Goal: Task Accomplishment & Management: Manage account settings

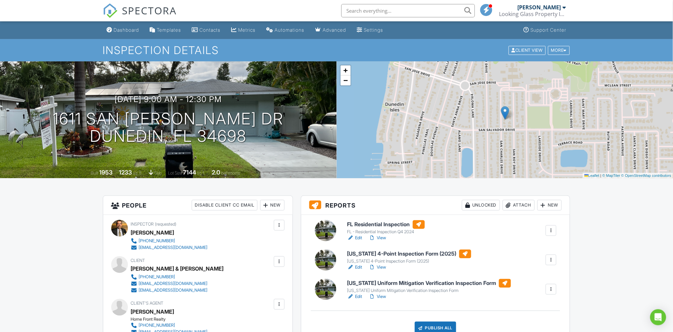
click at [375, 253] on h6 "[US_STATE] 4-Point Inspection Form (2025)" at bounding box center [409, 254] width 124 height 9
click at [378, 224] on h6 "FL Residential Inspection" at bounding box center [385, 224] width 77 height 9
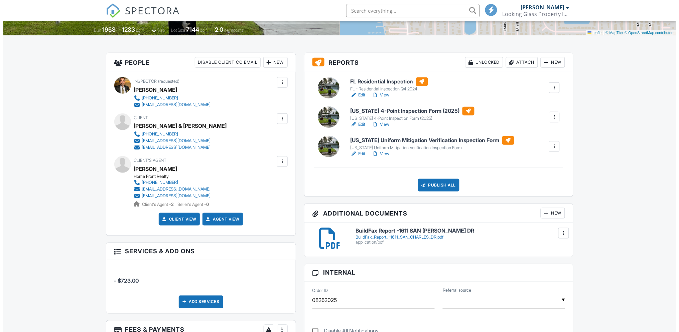
scroll to position [185, 0]
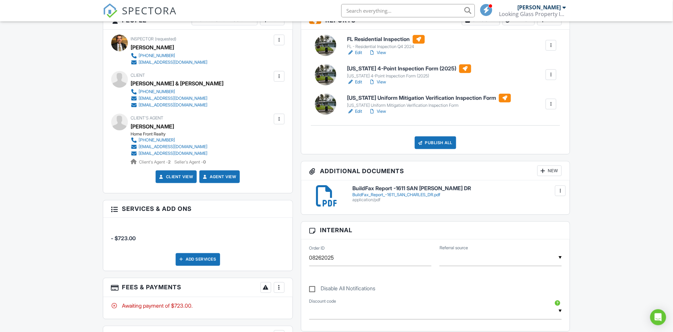
click at [553, 172] on div "New" at bounding box center [549, 171] width 24 height 11
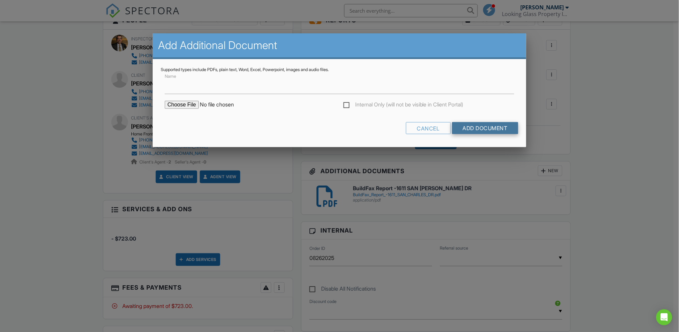
click at [468, 125] on input "Add Document" at bounding box center [485, 128] width 66 height 12
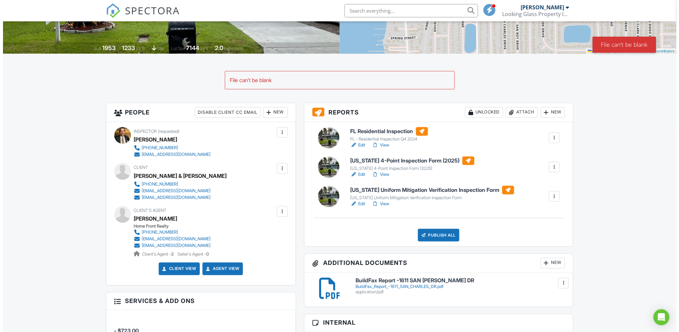
scroll to position [148, 0]
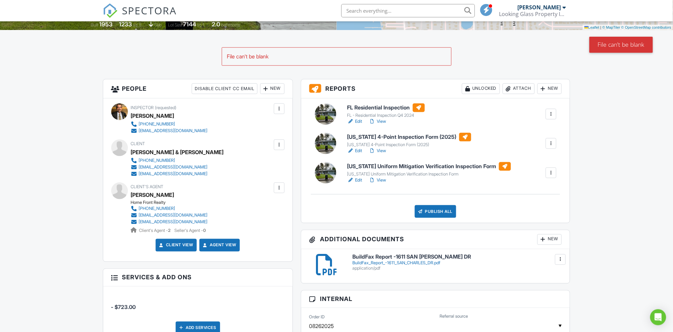
click at [550, 239] on div "New" at bounding box center [549, 239] width 24 height 11
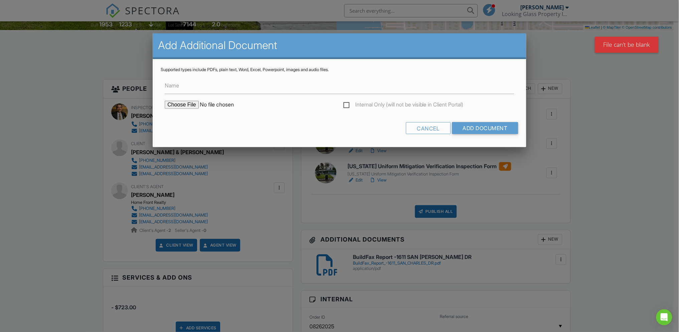
click at [181, 102] on input "file" at bounding box center [222, 105] width 114 height 8
type input "C:\fakepath\FL14996_R1_AE_Eval 14996.9 - Windows.pdf"
click at [481, 127] on input "Add Document" at bounding box center [485, 128] width 66 height 12
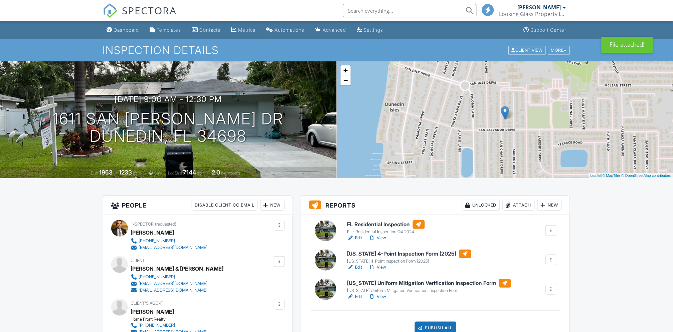
click at [384, 254] on h6 "[US_STATE] 4-Point Inspection Form (2025)" at bounding box center [409, 254] width 124 height 9
click at [363, 223] on h6 "FL Residential Inspection" at bounding box center [385, 224] width 77 height 9
click at [379, 224] on h6 "FL Residential Inspection" at bounding box center [385, 224] width 77 height 9
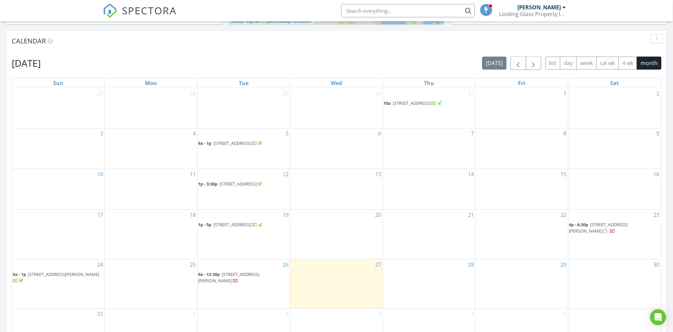
scroll to position [297, 0]
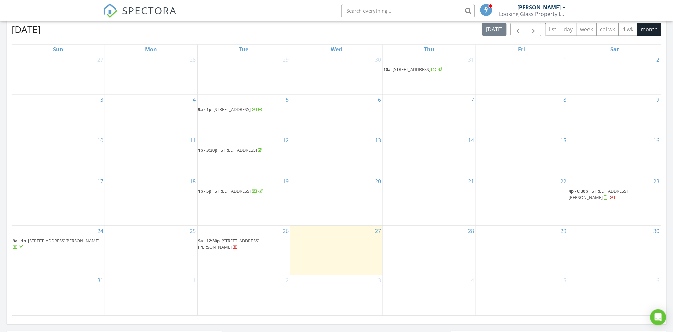
click at [244, 247] on span "[STREET_ADDRESS][PERSON_NAME]" at bounding box center [228, 244] width 61 height 12
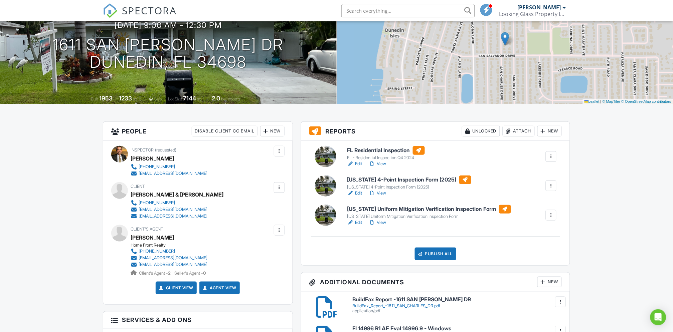
click at [374, 149] on h6 "FL Residential Inspection" at bounding box center [385, 150] width 77 height 9
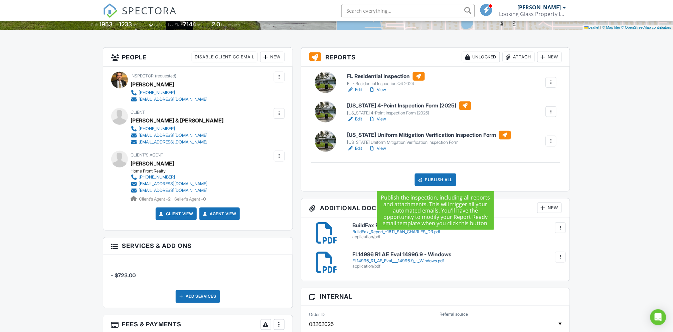
click at [433, 177] on div "Publish All" at bounding box center [436, 180] width 42 height 13
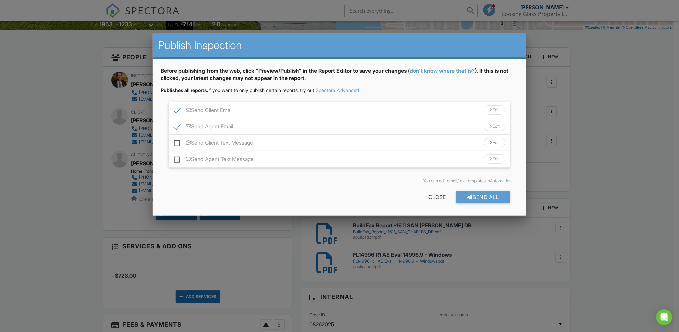
click at [449, 114] on div "Send Client Email Edit" at bounding box center [339, 110] width 341 height 16
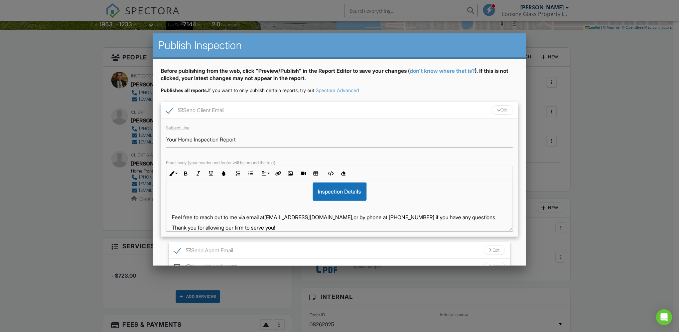
scroll to position [45, 0]
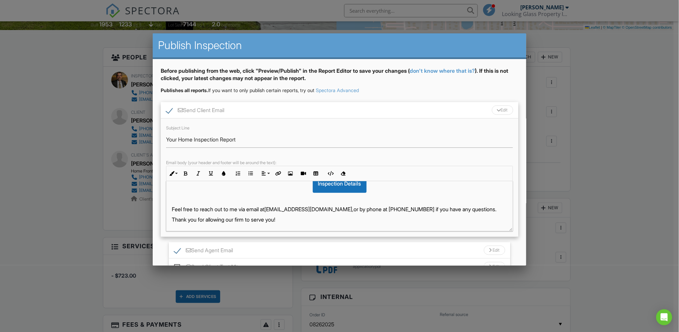
click at [457, 209] on p "Feel free to reach out to me via email at don@lgpifl.com, or by phone at 949-30…" at bounding box center [339, 209] width 335 height 7
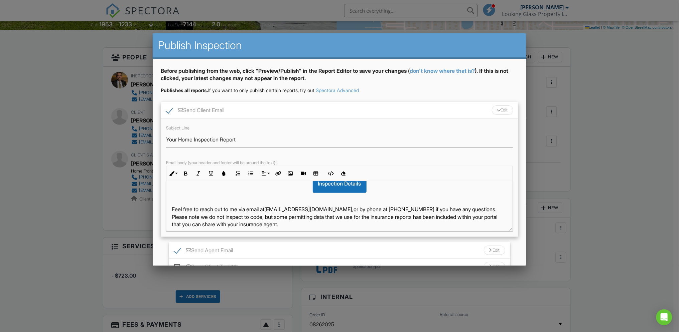
scroll to position [60, 0]
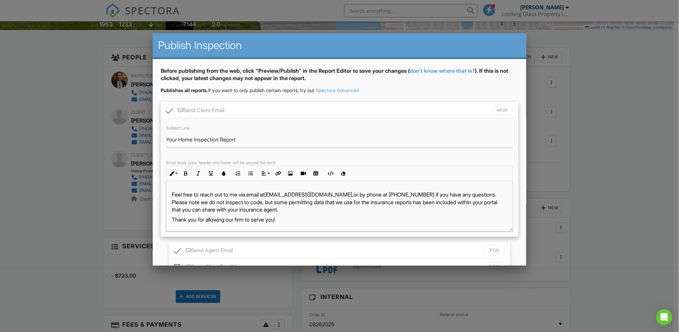
drag, startPoint x: 481, startPoint y: 216, endPoint x: 485, endPoint y: 209, distance: 8.8
click at [485, 209] on p "Feel free to reach out to me via email at don@lgpifl.com, or by phone at 949-30…" at bounding box center [339, 202] width 335 height 22
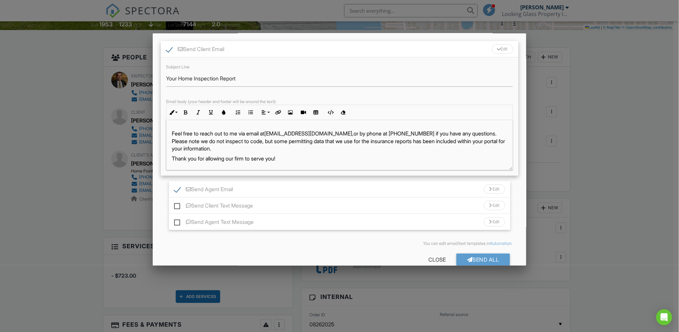
scroll to position [73, 0]
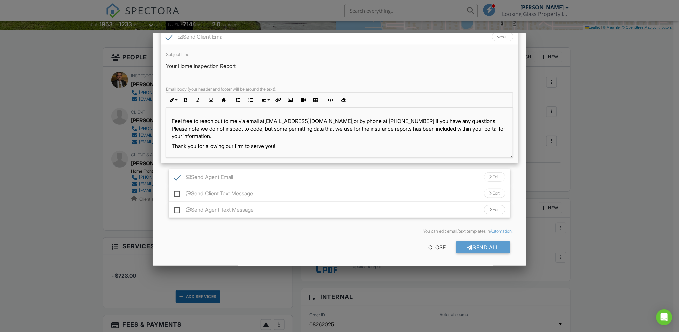
click at [417, 174] on div "Send Agent Email Edit" at bounding box center [339, 177] width 341 height 16
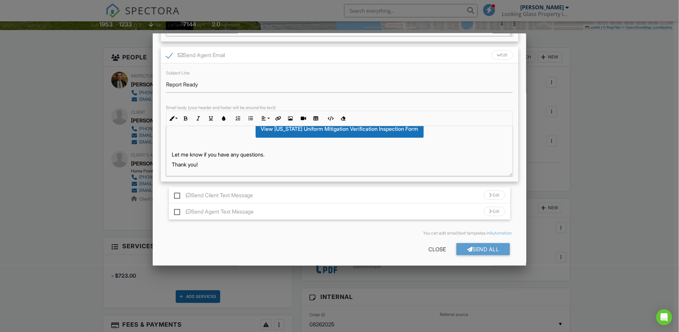
scroll to position [197, 0]
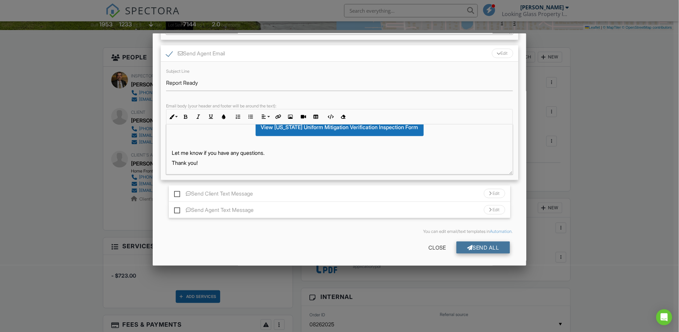
click at [466, 247] on div "Send All" at bounding box center [482, 248] width 53 height 12
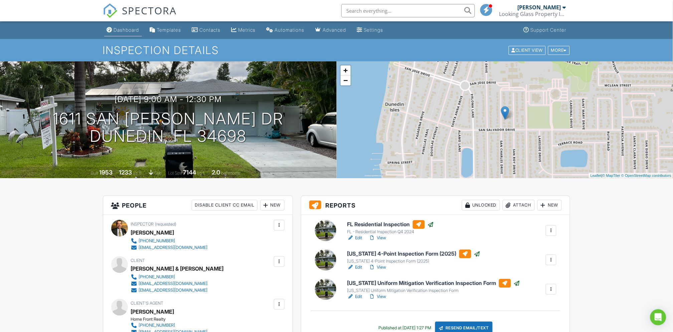
click at [120, 29] on div "Dashboard" at bounding box center [126, 30] width 25 height 6
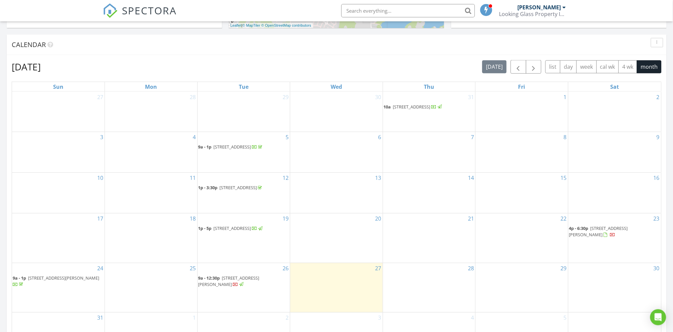
scroll to position [260, 0]
click at [523, 66] on button "button" at bounding box center [519, 67] width 16 height 14
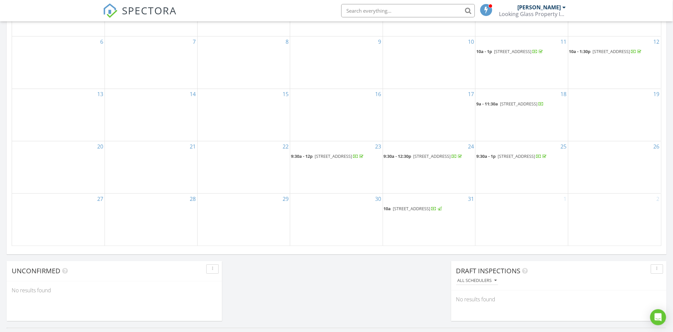
scroll to position [371, 0]
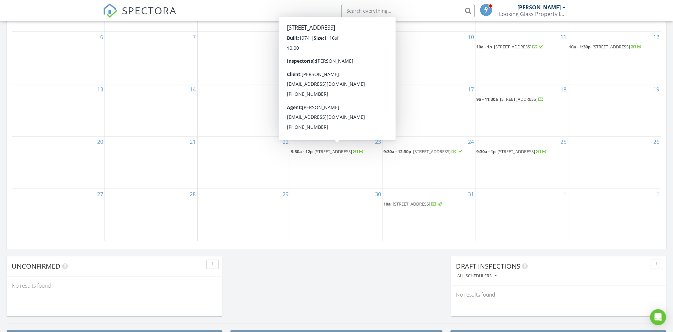
click at [334, 149] on span "[STREET_ADDRESS]" at bounding box center [333, 152] width 37 height 6
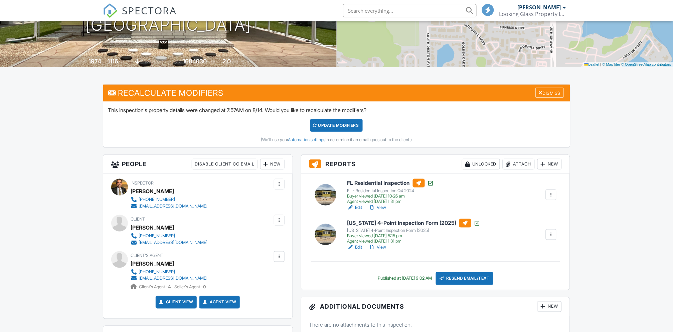
click at [380, 223] on h6 "[US_STATE] 4-Point Inspection Form (2025)" at bounding box center [413, 223] width 133 height 9
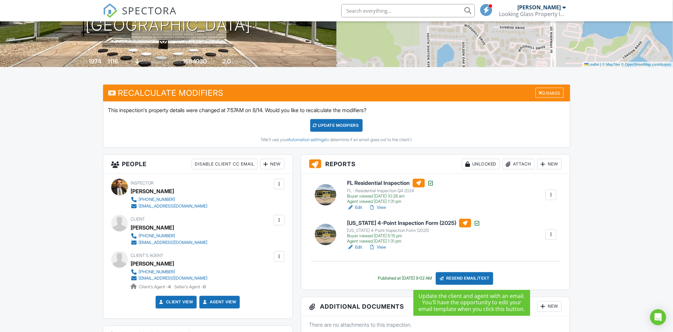
click at [464, 279] on div "Resend Email/Text" at bounding box center [464, 279] width 57 height 13
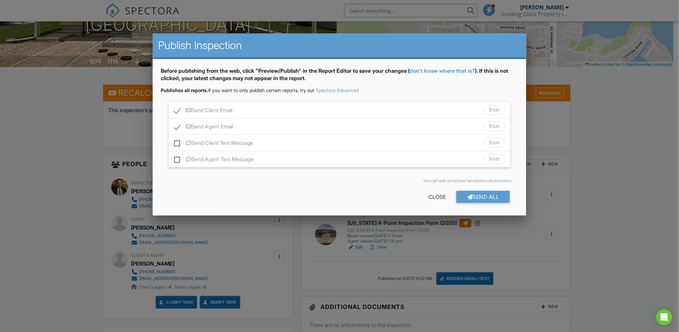
click at [476, 195] on div "Send All" at bounding box center [482, 197] width 53 height 12
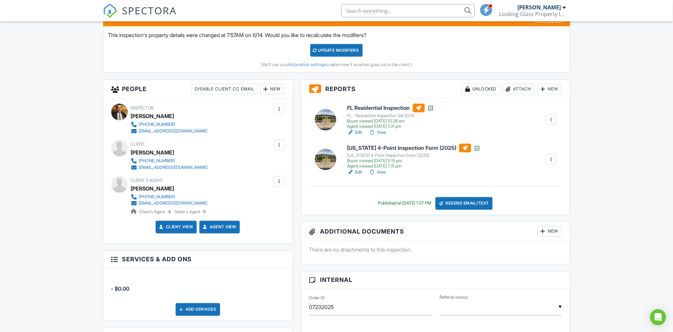
scroll to position [112, 0]
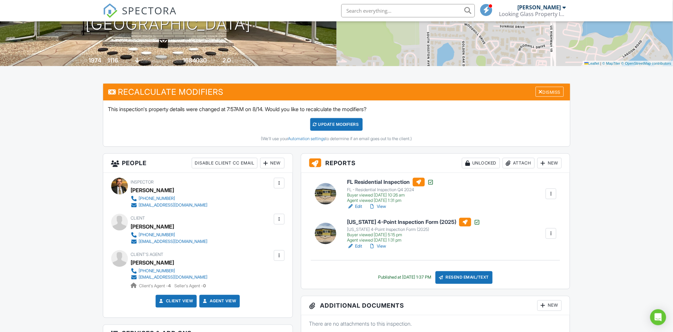
click at [395, 221] on h6 "[US_STATE] 4-Point Inspection Form (2025)" at bounding box center [413, 222] width 133 height 9
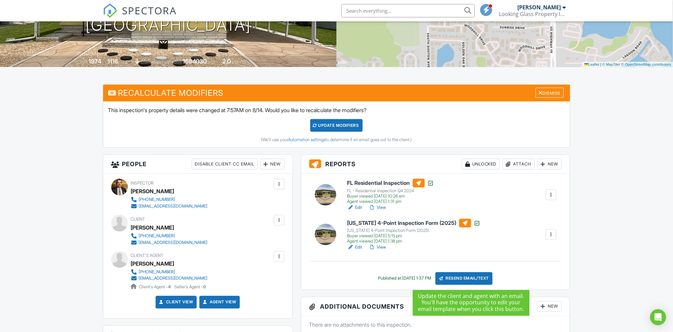
click at [467, 278] on div "Resend Email/Text" at bounding box center [464, 279] width 57 height 13
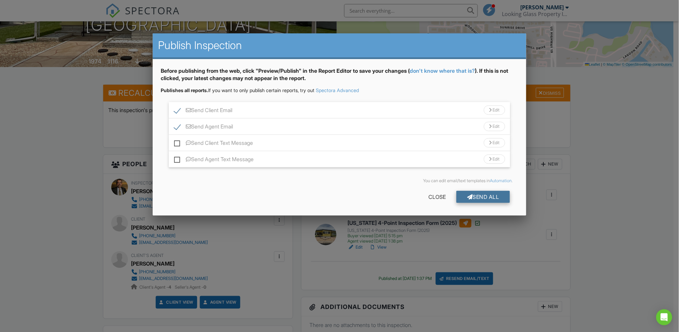
click at [478, 195] on div "Send All" at bounding box center [482, 197] width 53 height 12
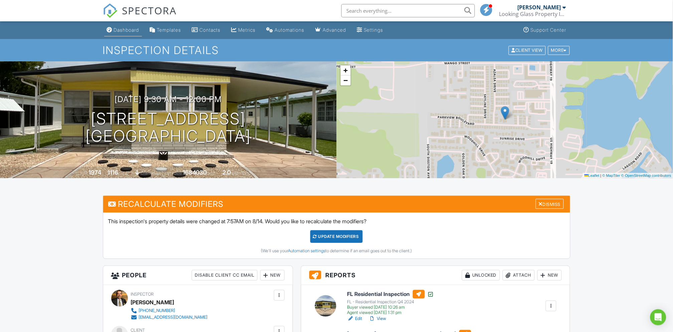
click at [126, 29] on div "Dashboard" at bounding box center [126, 30] width 25 height 6
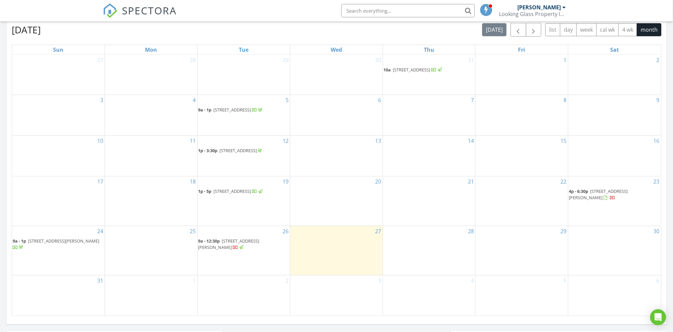
scroll to position [297, 0]
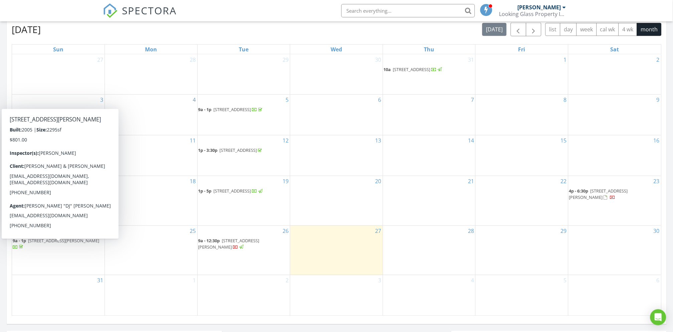
click at [53, 244] on span "[STREET_ADDRESS][PERSON_NAME]" at bounding box center [63, 241] width 71 height 6
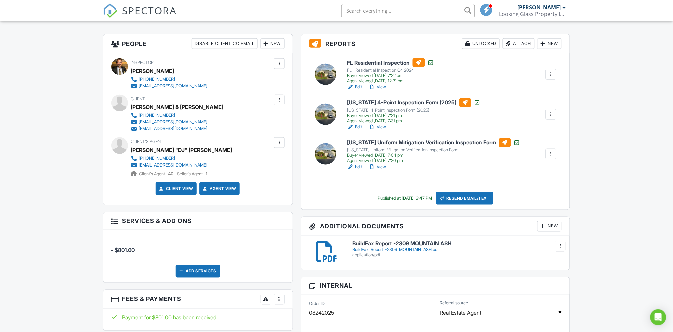
scroll to position [148, 0]
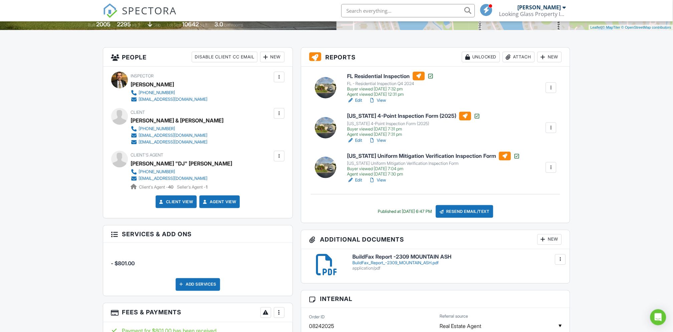
click at [380, 74] on h6 "FL Residential Inspection" at bounding box center [390, 76] width 87 height 9
